Goal: Task Accomplishment & Management: Manage account settings

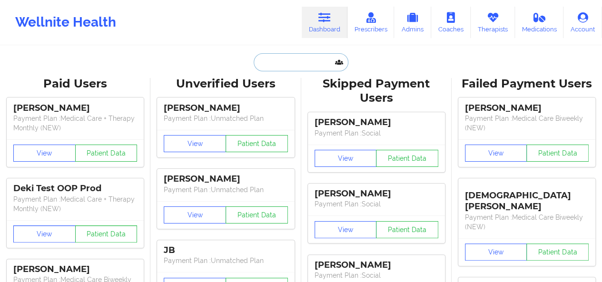
click at [304, 62] on input "text" at bounding box center [301, 62] width 94 height 18
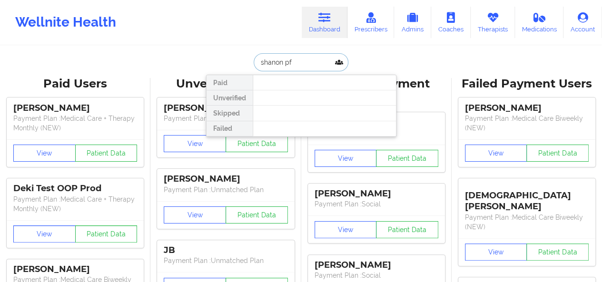
click at [304, 62] on input "shanon pf" at bounding box center [301, 62] width 94 height 18
click at [272, 63] on input "[PERSON_NAME] pfe" at bounding box center [301, 62] width 94 height 18
click at [318, 65] on input "[PERSON_NAME]" at bounding box center [301, 62] width 94 height 18
click at [267, 63] on input "[PERSON_NAME]" at bounding box center [301, 62] width 94 height 18
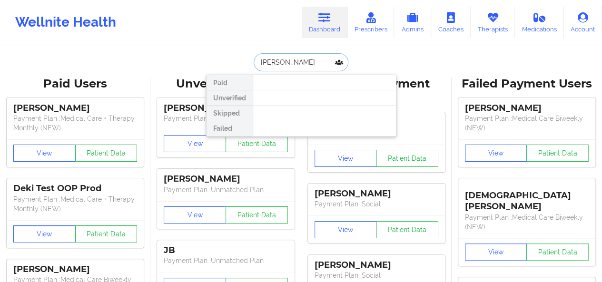
click at [267, 63] on input "[PERSON_NAME]" at bounding box center [301, 62] width 94 height 18
paste input "[PHONE_NUMBER]"
type input "[PHONE_NUMBER]"
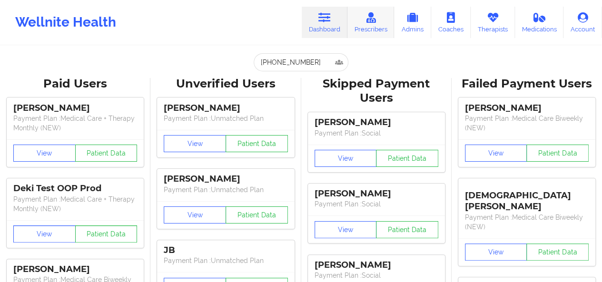
click at [378, 28] on link "Prescribers" at bounding box center [370, 22] width 47 height 31
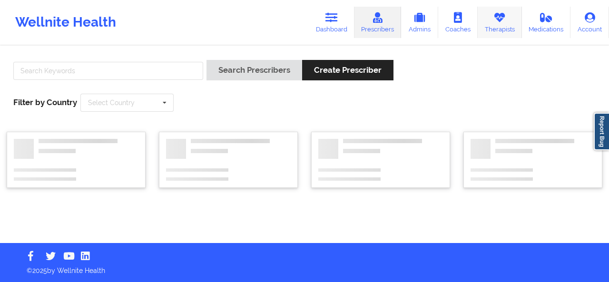
click at [508, 33] on link "Therapists" at bounding box center [500, 22] width 44 height 31
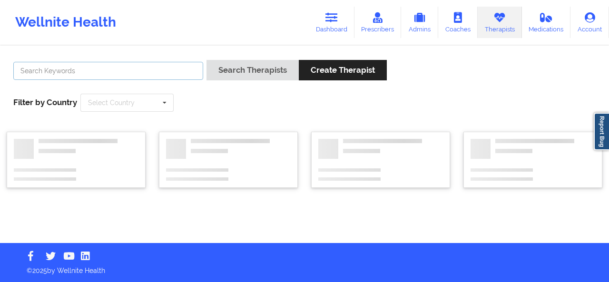
click at [127, 64] on input "text" at bounding box center [108, 71] width 190 height 18
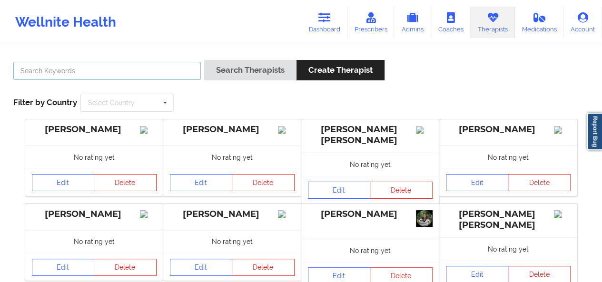
drag, startPoint x: 127, startPoint y: 64, endPoint x: 103, endPoint y: 70, distance: 24.2
paste input "[PHONE_NUMBER]"
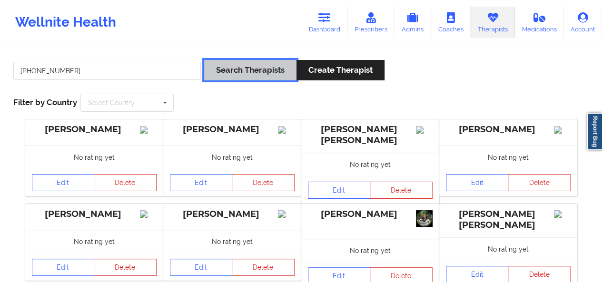
click at [269, 73] on button "Search Therapists" at bounding box center [250, 70] width 92 height 20
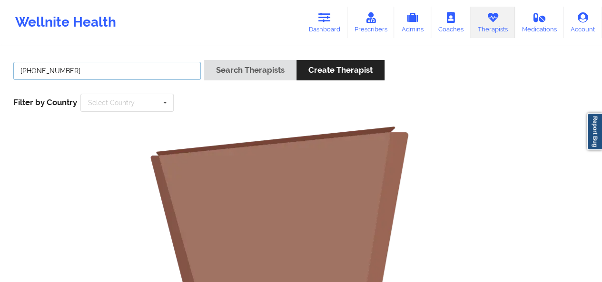
click at [61, 71] on input "[PHONE_NUMBER]" at bounding box center [106, 71] width 187 height 18
click at [57, 71] on input "[PHONE_NUMBER]" at bounding box center [106, 71] width 187 height 18
click at [51, 69] on input "[PHONE_NUMBER]" at bounding box center [106, 71] width 187 height 18
type input "[PERSON_NAME]"
click at [204, 60] on button "Search Therapists" at bounding box center [250, 70] width 92 height 20
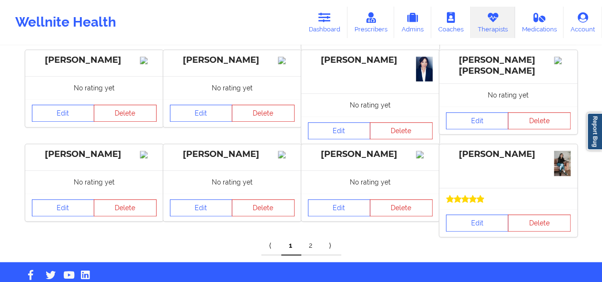
scroll to position [371, 0]
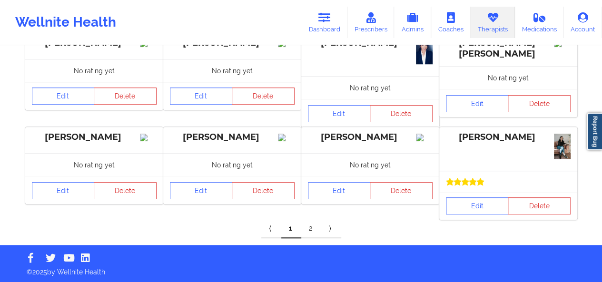
click at [310, 226] on link "2" at bounding box center [311, 228] width 20 height 19
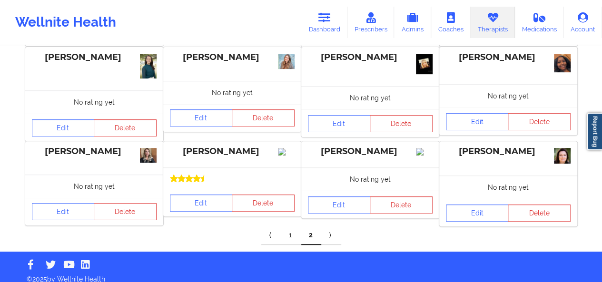
scroll to position [173, 0]
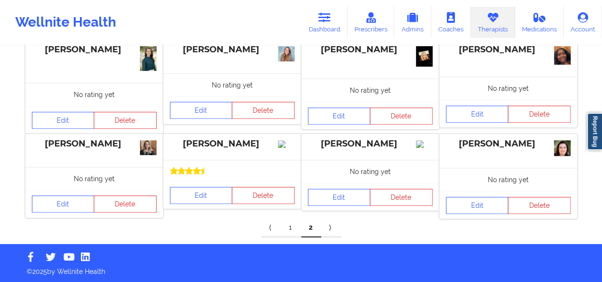
click at [220, 173] on div at bounding box center [232, 170] width 138 height 21
click at [290, 148] on img at bounding box center [286, 144] width 17 height 8
click at [234, 147] on div "[PERSON_NAME]" at bounding box center [232, 143] width 125 height 11
click at [202, 175] on icon at bounding box center [204, 171] width 8 height 8
click at [202, 203] on link "Edit" at bounding box center [201, 195] width 63 height 17
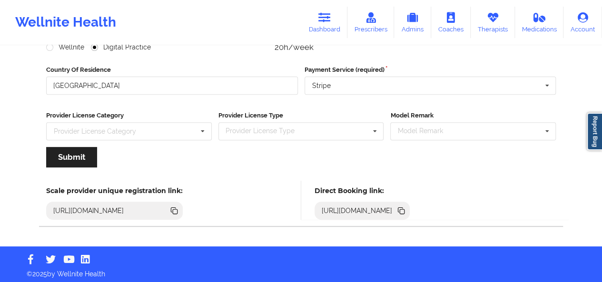
scroll to position [144, 0]
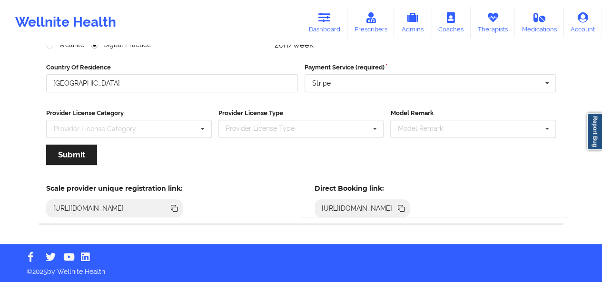
click at [406, 207] on icon at bounding box center [401, 208] width 10 height 10
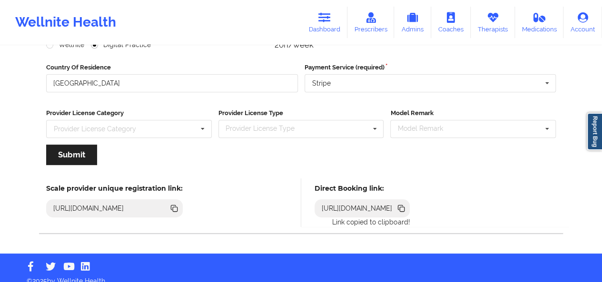
click at [404, 207] on icon at bounding box center [402, 209] width 5 height 5
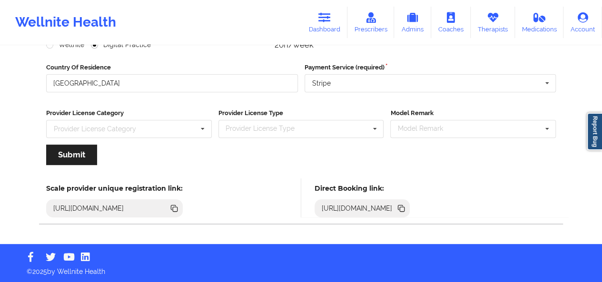
click at [404, 207] on icon at bounding box center [402, 209] width 5 height 5
